Goal: Task Accomplishment & Management: Manage account settings

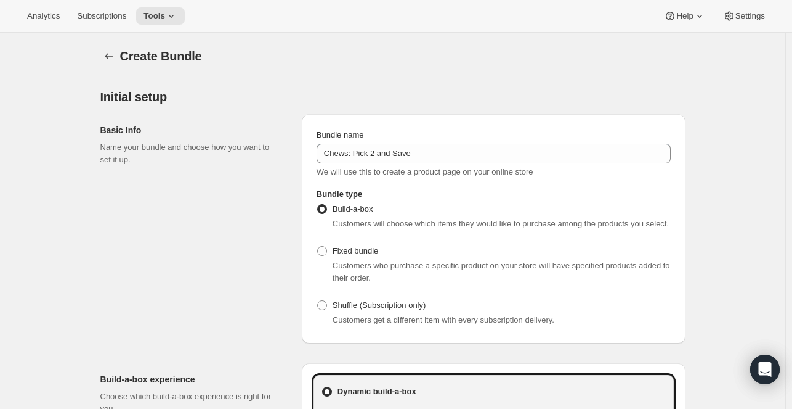
scroll to position [678, 0]
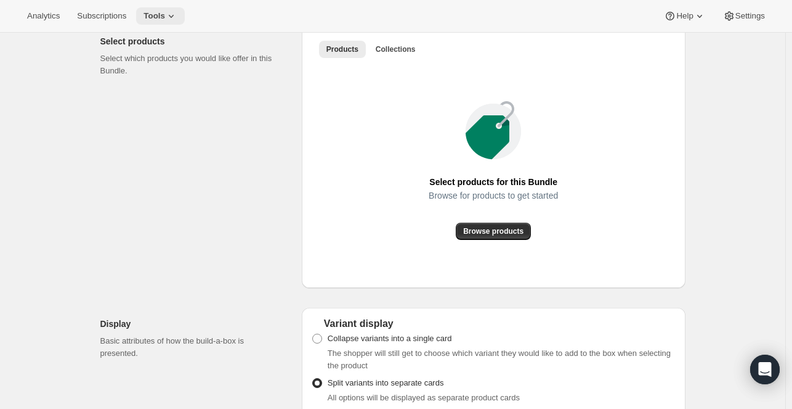
click at [165, 17] on icon at bounding box center [171, 16] width 12 height 12
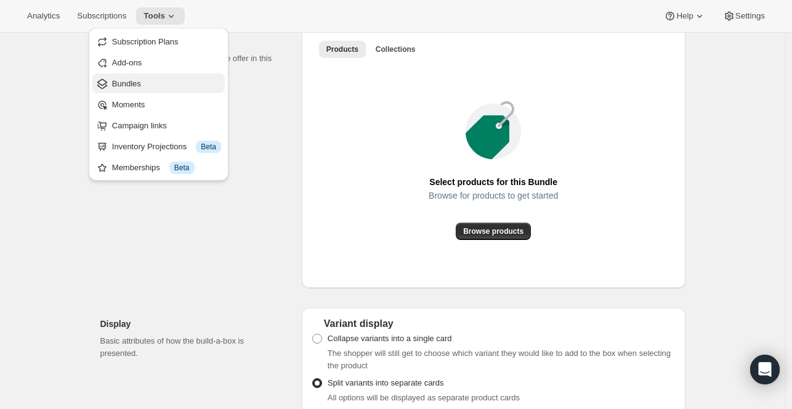
click at [148, 83] on span "Bundles" at bounding box center [166, 84] width 109 height 12
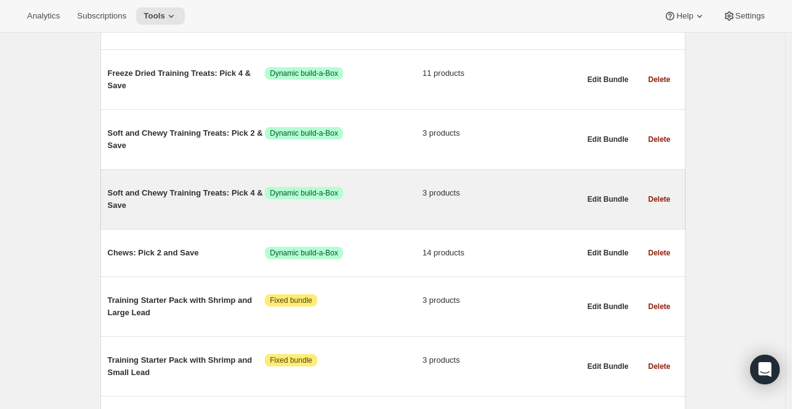
scroll to position [646, 0]
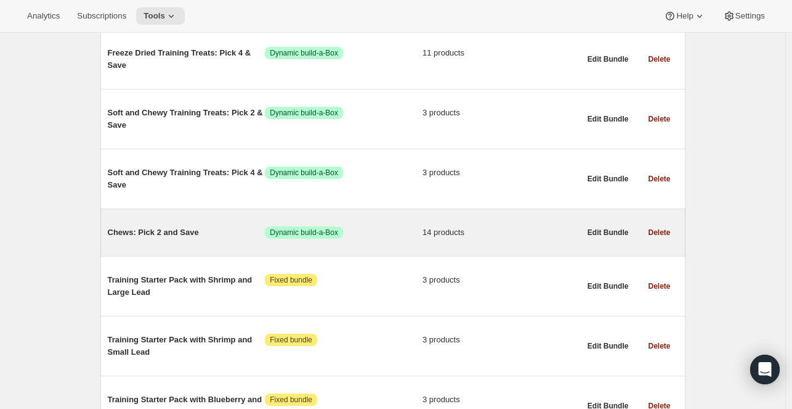
click at [213, 230] on span "Chews: Pick 2 and Save" at bounding box center [187, 232] width 158 height 12
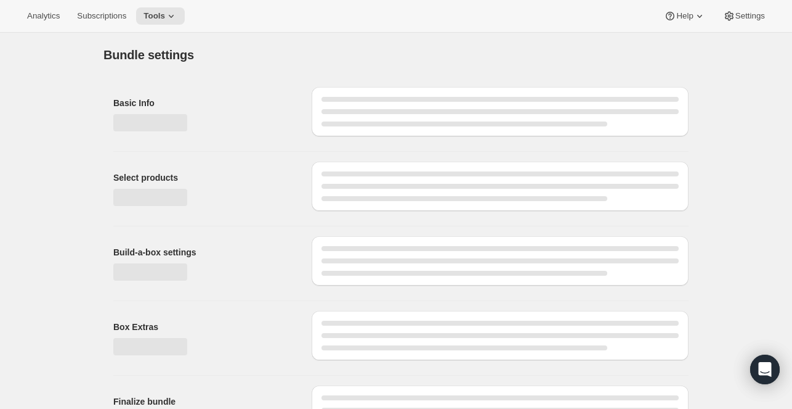
type input "Chews: Pick 2 and Save"
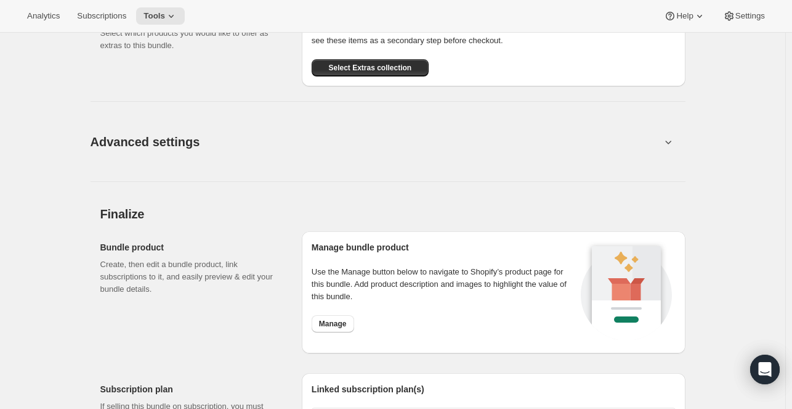
scroll to position [1664, 0]
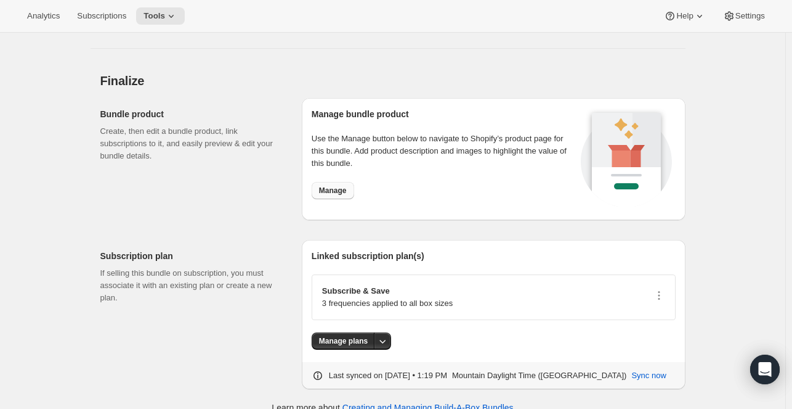
click at [338, 195] on span "Manage" at bounding box center [333, 190] width 28 height 10
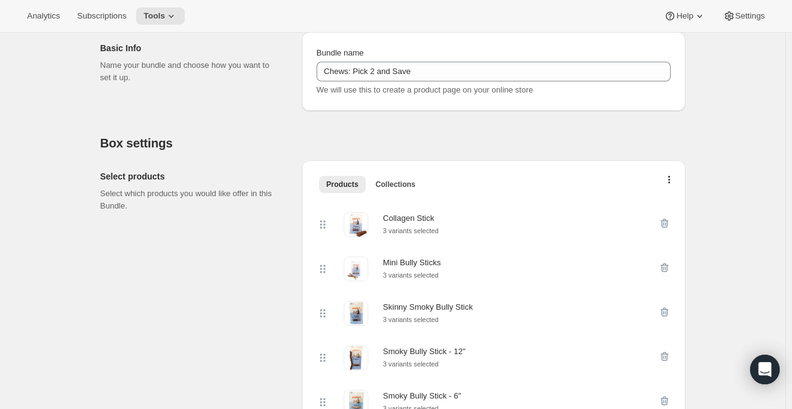
scroll to position [0, 0]
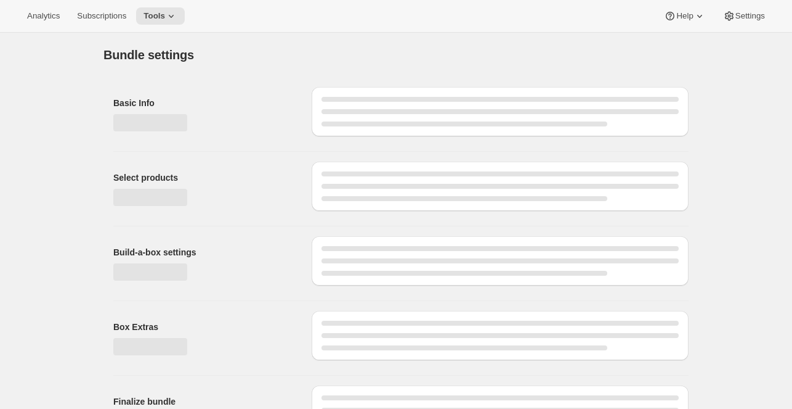
type input "Chews: Pick 2 and Save"
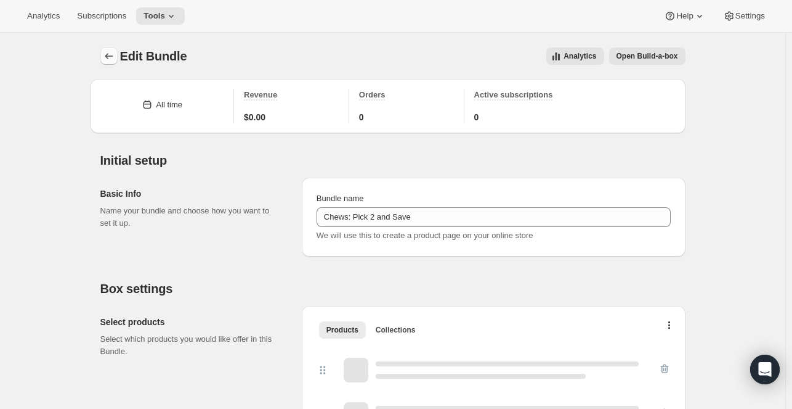
click at [109, 57] on icon "Bundles" at bounding box center [109, 56] width 8 height 6
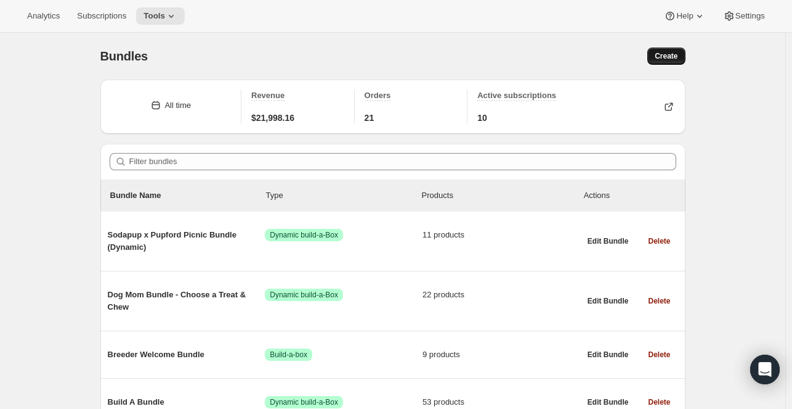
click at [672, 59] on span "Create" at bounding box center [666, 56] width 23 height 10
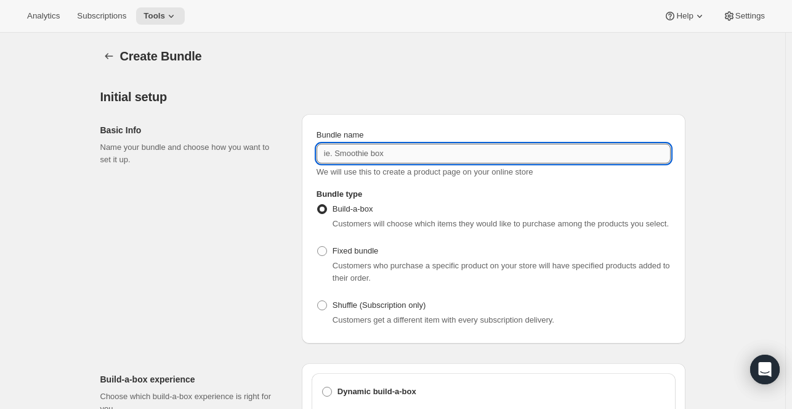
click at [361, 155] on input "Bundle name" at bounding box center [494, 154] width 354 height 20
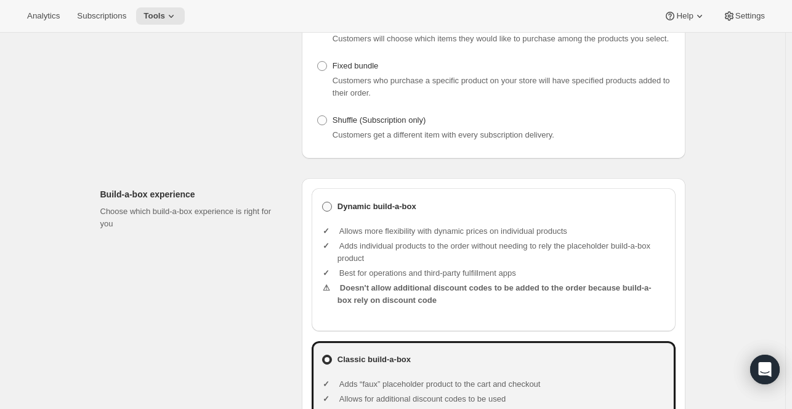
type input "Chews: Pick 4 and Save"
click at [333, 213] on label "Dynamic build-a-box" at bounding box center [494, 206] width 344 height 17
click at [323, 202] on input "Dynamic build-a-box" at bounding box center [322, 202] width 1 height 1
radio input "true"
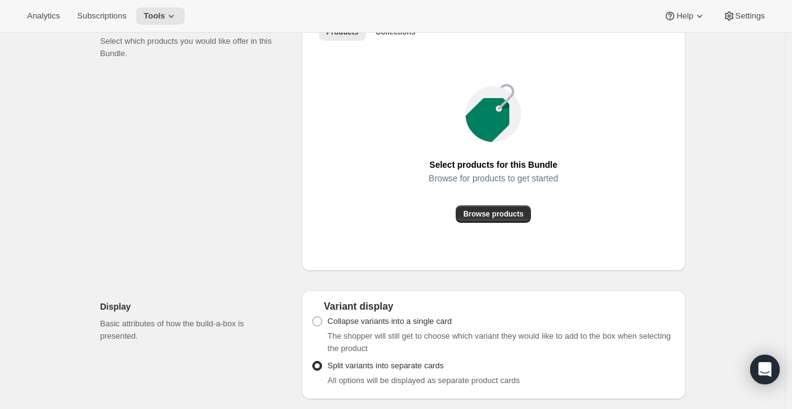
scroll to position [739, 0]
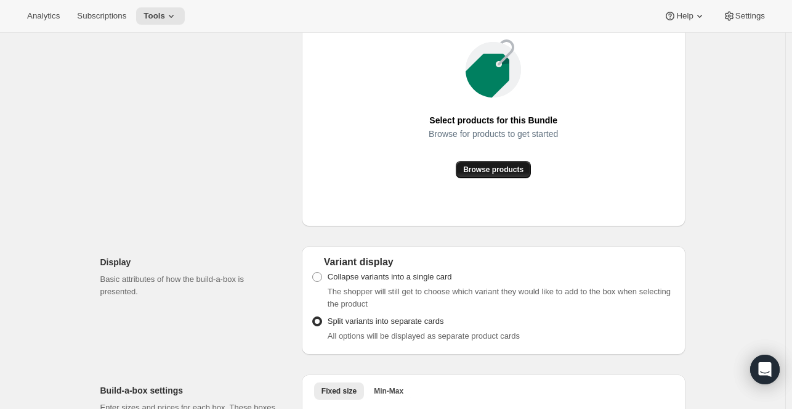
click at [483, 171] on span "Browse products" at bounding box center [493, 170] width 60 height 10
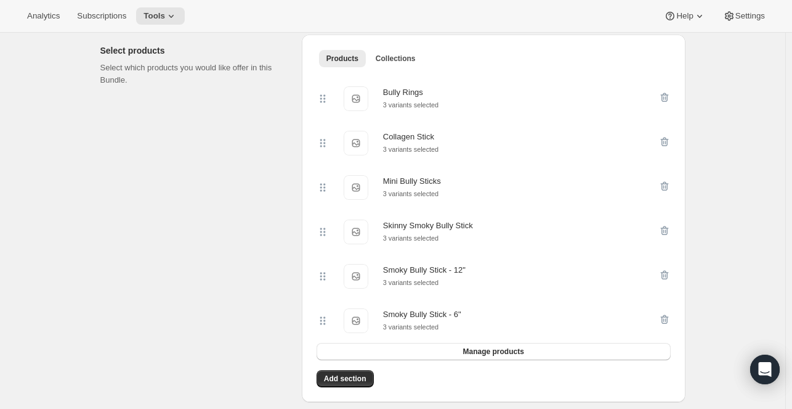
scroll to position [801, 0]
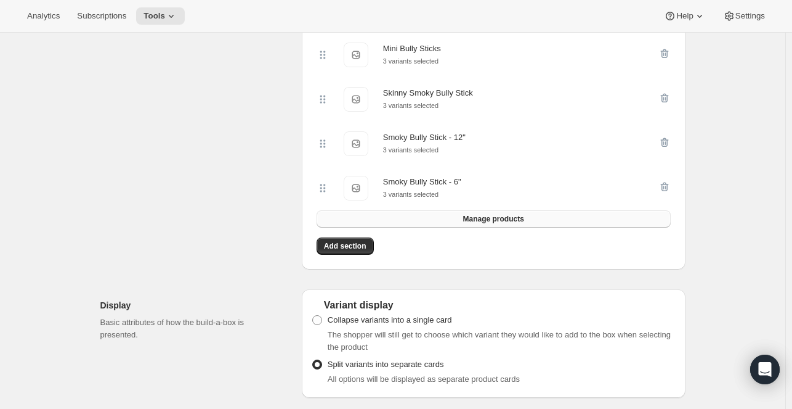
click at [503, 223] on span "Manage products" at bounding box center [493, 219] width 61 height 10
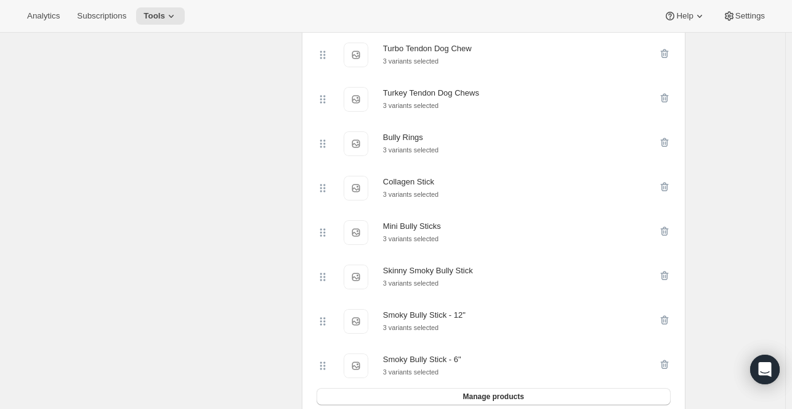
scroll to position [986, 0]
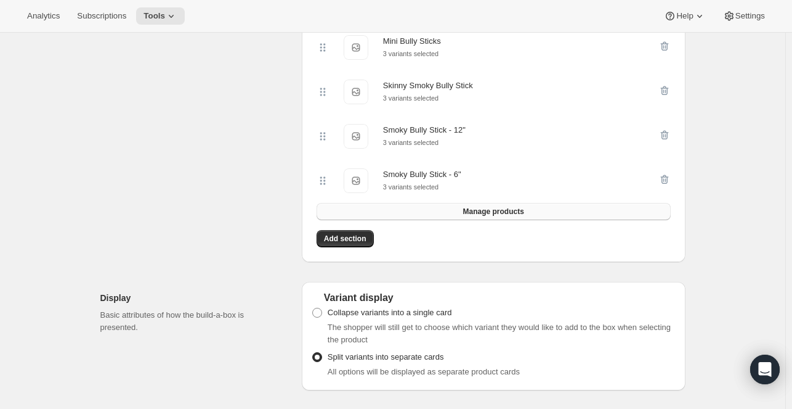
click at [519, 216] on span "Manage products" at bounding box center [493, 211] width 61 height 10
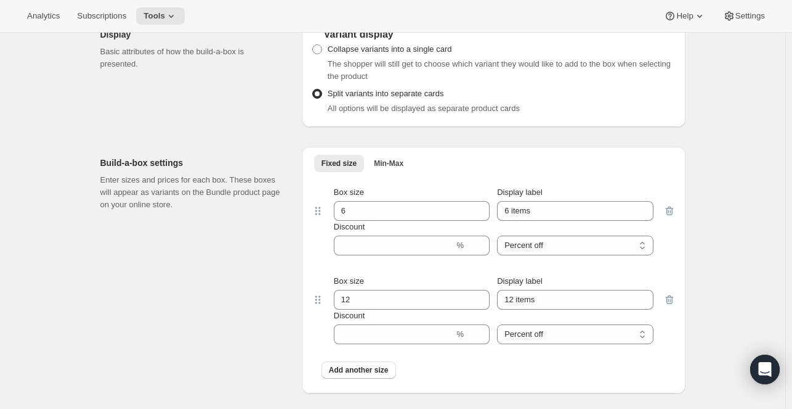
scroll to position [1479, 0]
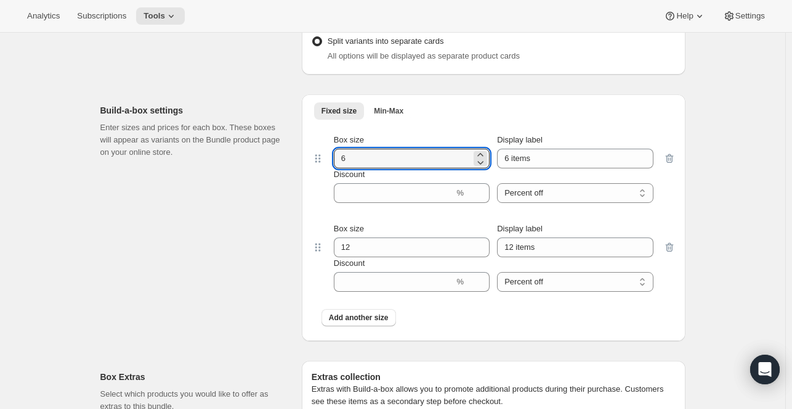
drag, startPoint x: 377, startPoint y: 166, endPoint x: 294, endPoint y: 165, distance: 83.2
click at [295, 165] on div "Build-a-box settings Enter sizes and prices for each box. These boxes will appe…" at bounding box center [392, 212] width 585 height 256
type input "4"
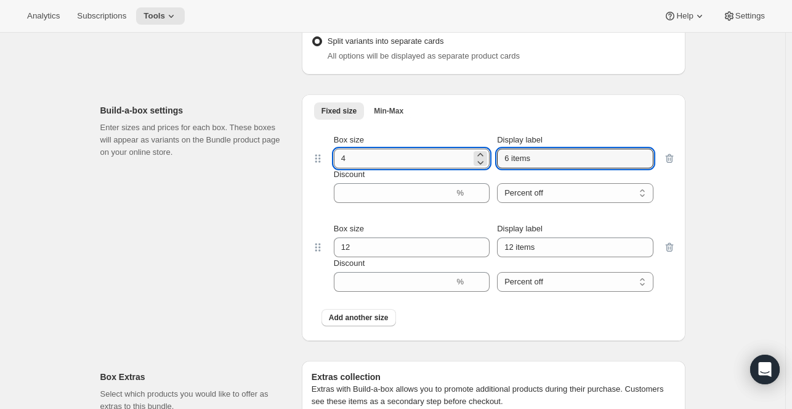
drag, startPoint x: 548, startPoint y: 166, endPoint x: 429, endPoint y: 162, distance: 119.0
click at [429, 162] on div "Box size 4 Display label 6 items" at bounding box center [494, 151] width 320 height 35
type input "Starter"
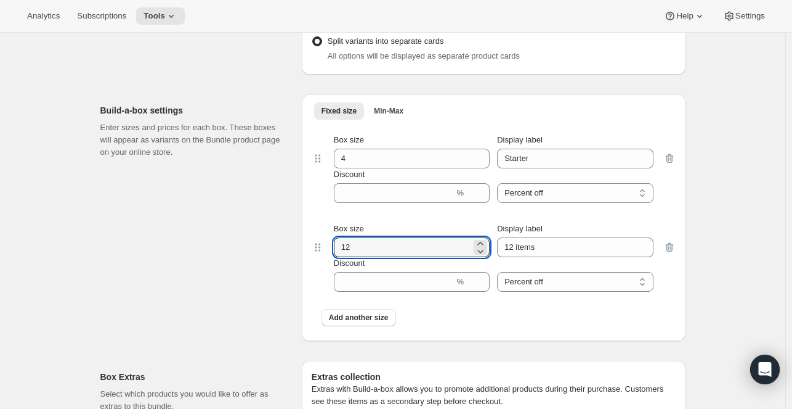
drag, startPoint x: 357, startPoint y: 256, endPoint x: 275, endPoint y: 249, distance: 82.3
click at [275, 249] on div "Build-a-box settings Enter sizes and prices for each box. These boxes will appe…" at bounding box center [392, 212] width 585 height 256
type input "4"
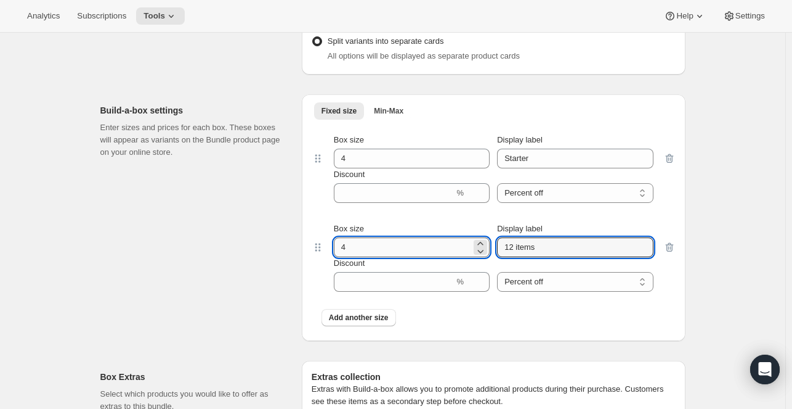
drag, startPoint x: 587, startPoint y: 257, endPoint x: 450, endPoint y: 253, distance: 136.2
click at [452, 253] on div "Box size 4 Display label 12 items" at bounding box center [494, 239] width 320 height 35
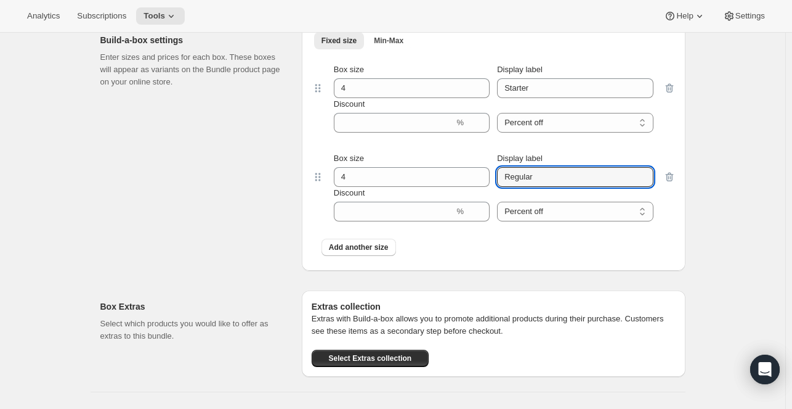
scroll to position [1602, 0]
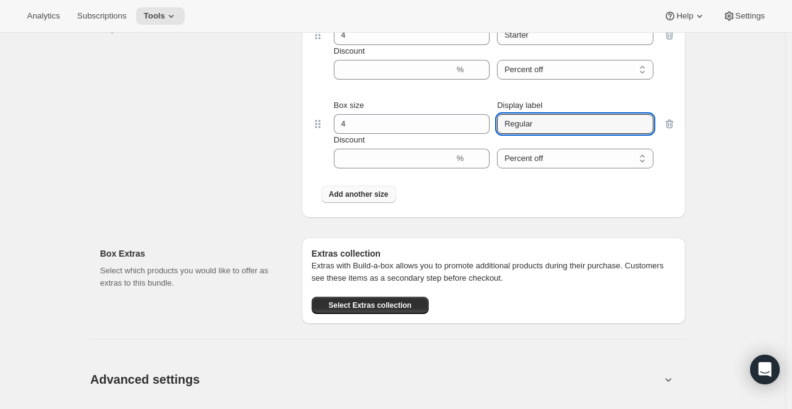
type input "Regular"
click at [367, 198] on span "Add another size" at bounding box center [359, 194] width 60 height 10
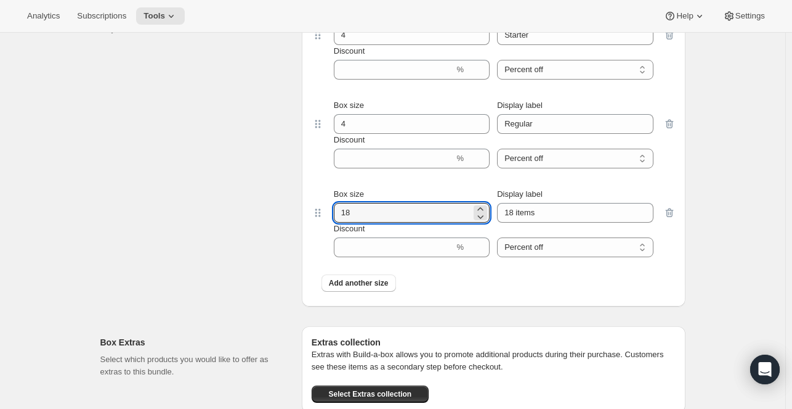
drag, startPoint x: 387, startPoint y: 214, endPoint x: 290, endPoint y: 213, distance: 96.8
click at [290, 213] on div "Build-a-box settings Enter sizes and prices for each box. These boxes will appe…" at bounding box center [392, 133] width 585 height 345
type input "4"
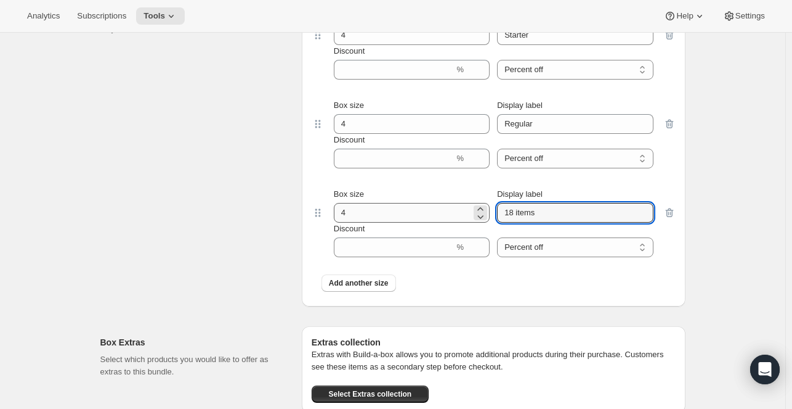
drag, startPoint x: 568, startPoint y: 222, endPoint x: 436, endPoint y: 222, distance: 131.9
click at [439, 222] on div "Box size 4 Display label 18 items" at bounding box center [494, 205] width 320 height 35
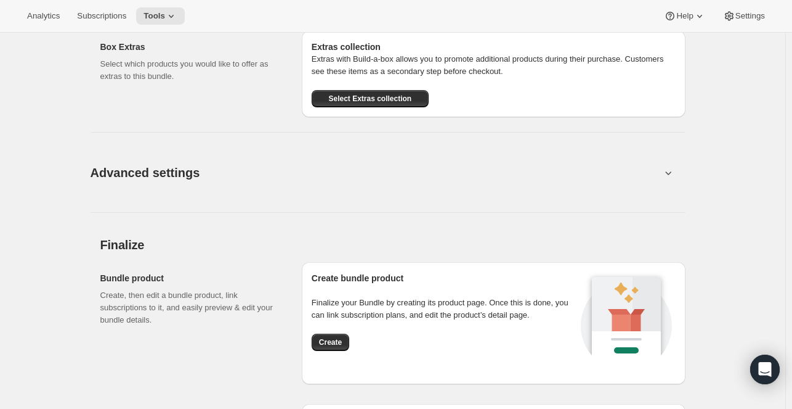
scroll to position [1972, 0]
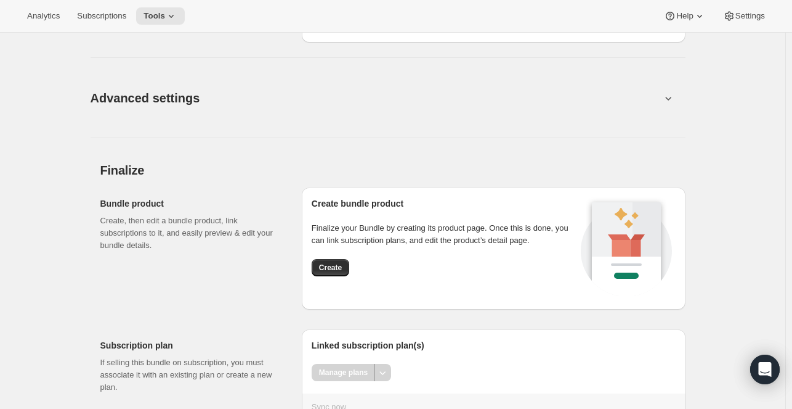
type input "Large"
click at [446, 169] on h2 "Finalize" at bounding box center [392, 170] width 585 height 15
click at [333, 272] on span "Create" at bounding box center [330, 268] width 23 height 10
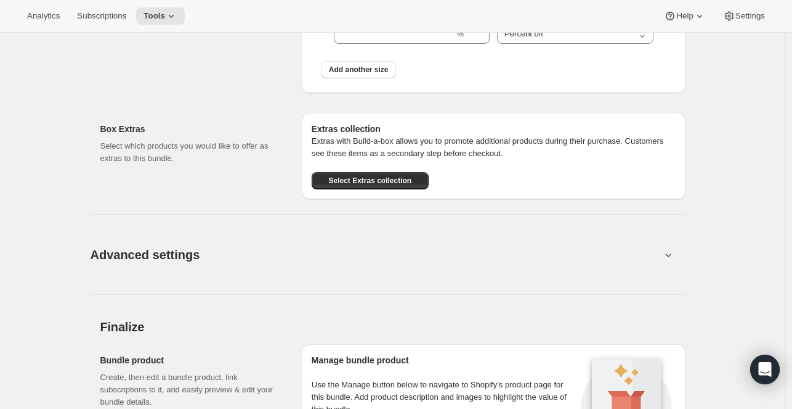
scroll to position [1676, 0]
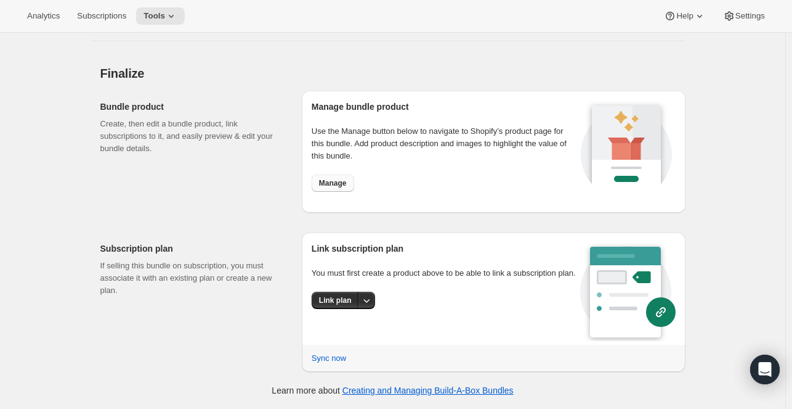
click at [328, 184] on span "Manage" at bounding box center [333, 183] width 28 height 10
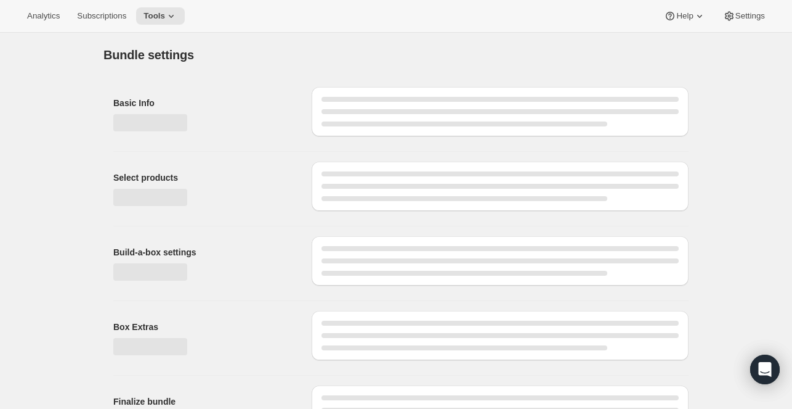
type input "Chews: Pick 4 and Save"
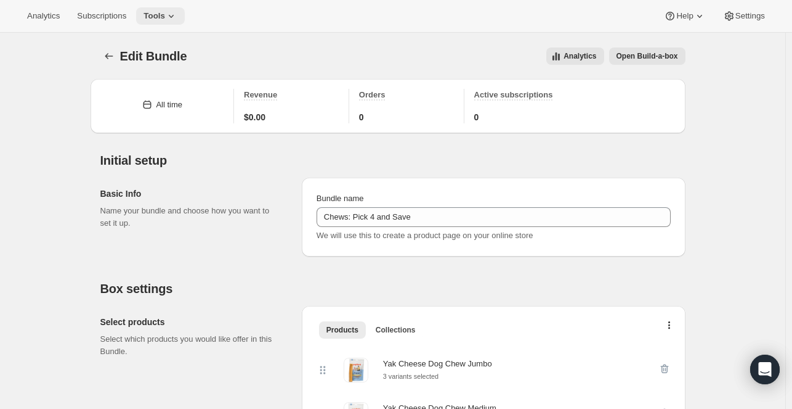
click at [175, 15] on button "Tools" at bounding box center [160, 15] width 49 height 17
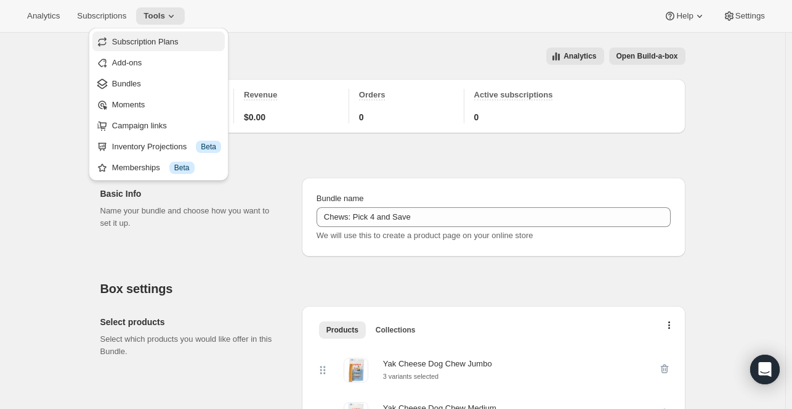
click at [175, 45] on span "Subscription Plans" at bounding box center [145, 41] width 67 height 9
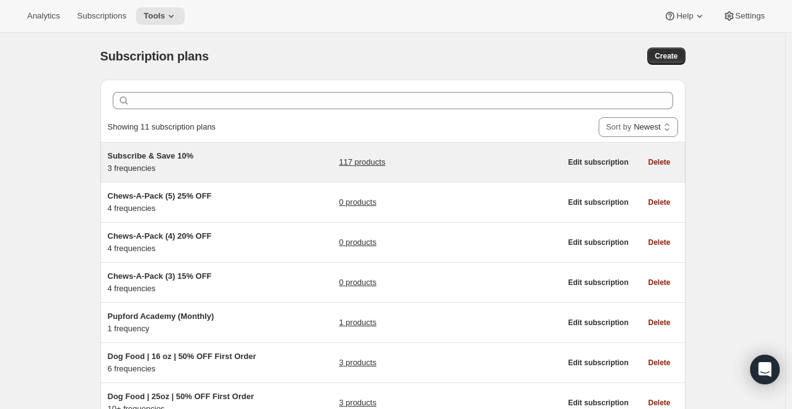
click at [283, 151] on div "Subscribe & Save 10% 3 frequencies 117 products" at bounding box center [335, 162] width 454 height 25
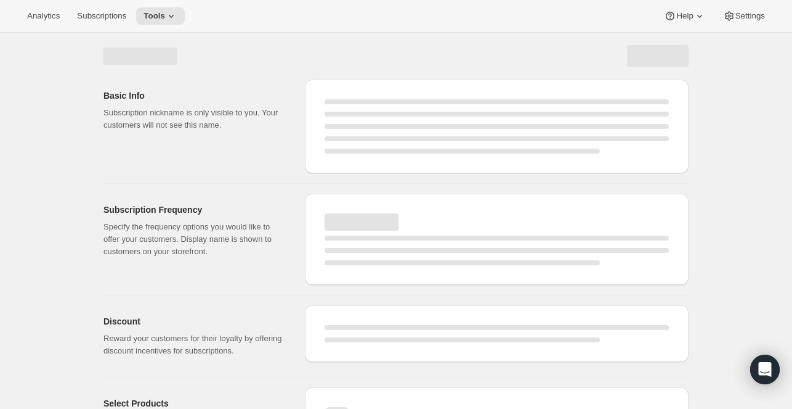
select select "WEEK"
select select "MONTH"
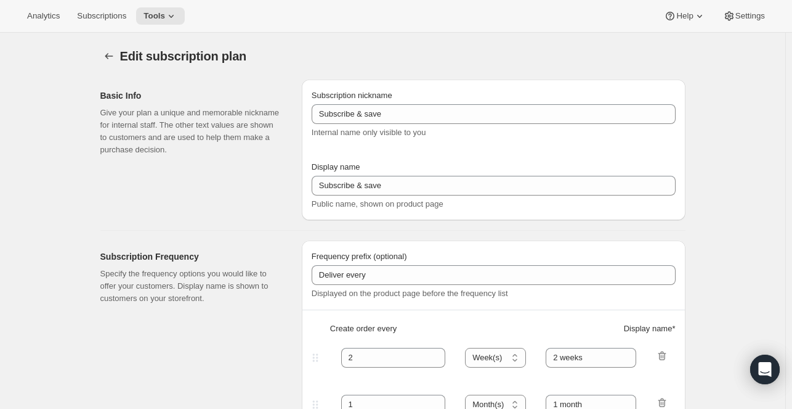
type input "Subscribe & Save 10%"
type input "Subscribe & Save"
type input "10"
select select "MONTH"
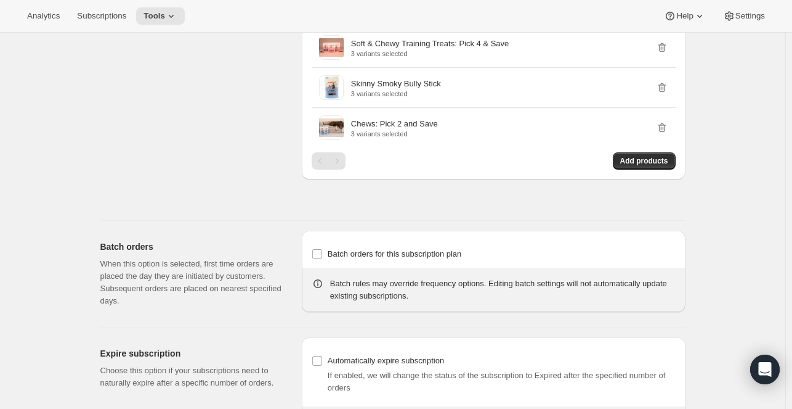
scroll to position [2154, 0]
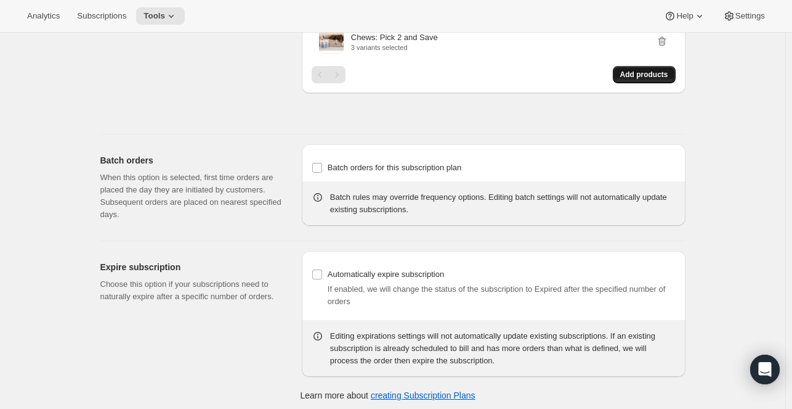
click at [669, 70] on span "Add products" at bounding box center [645, 75] width 48 height 10
